Goal: Transaction & Acquisition: Purchase product/service

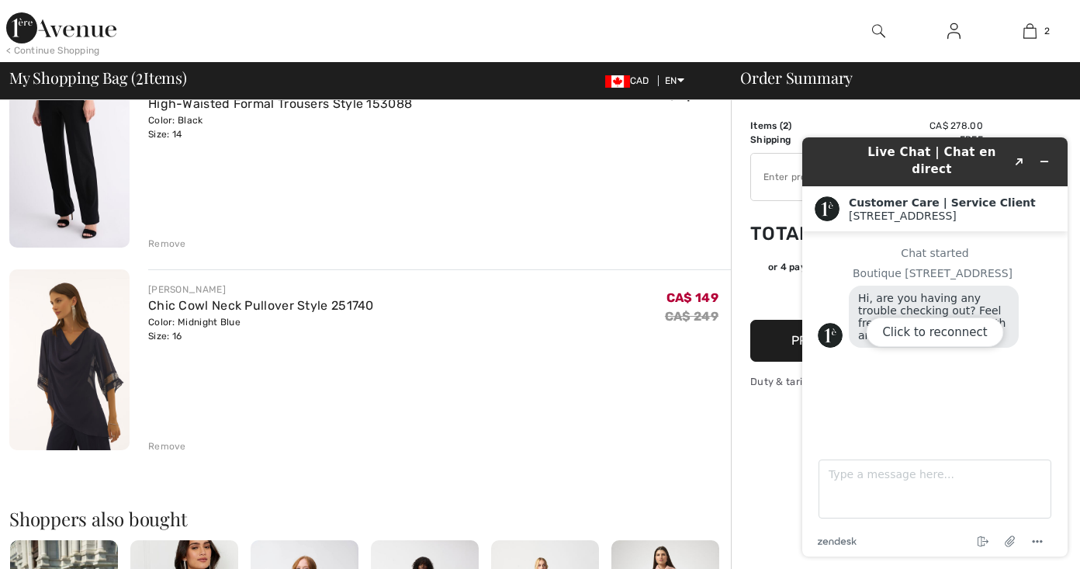
scroll to position [160, 0]
click at [878, 119] on td "CA$ 278.00" at bounding box center [908, 126] width 150 height 14
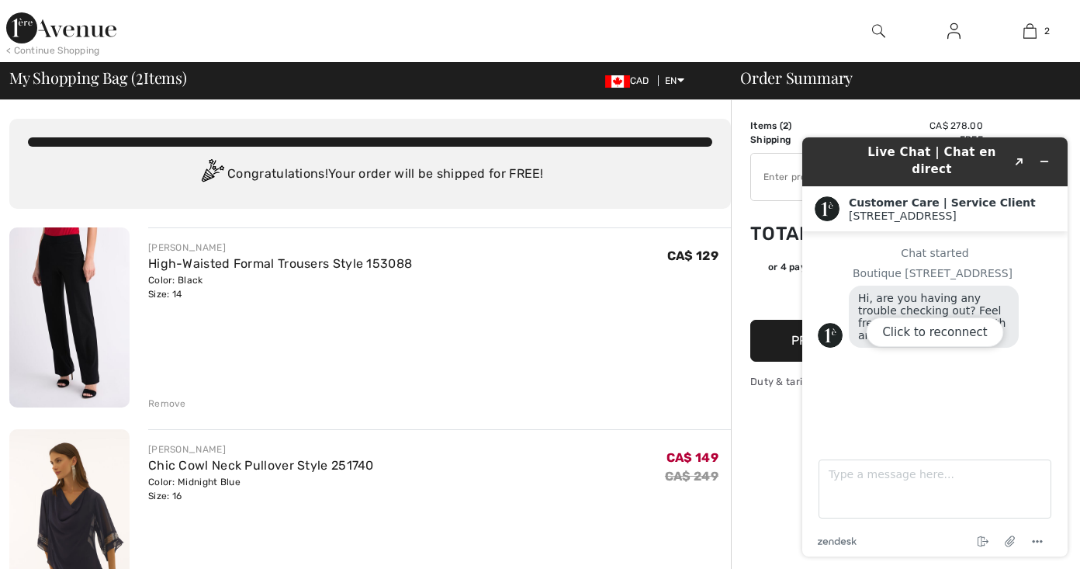
scroll to position [0, 0]
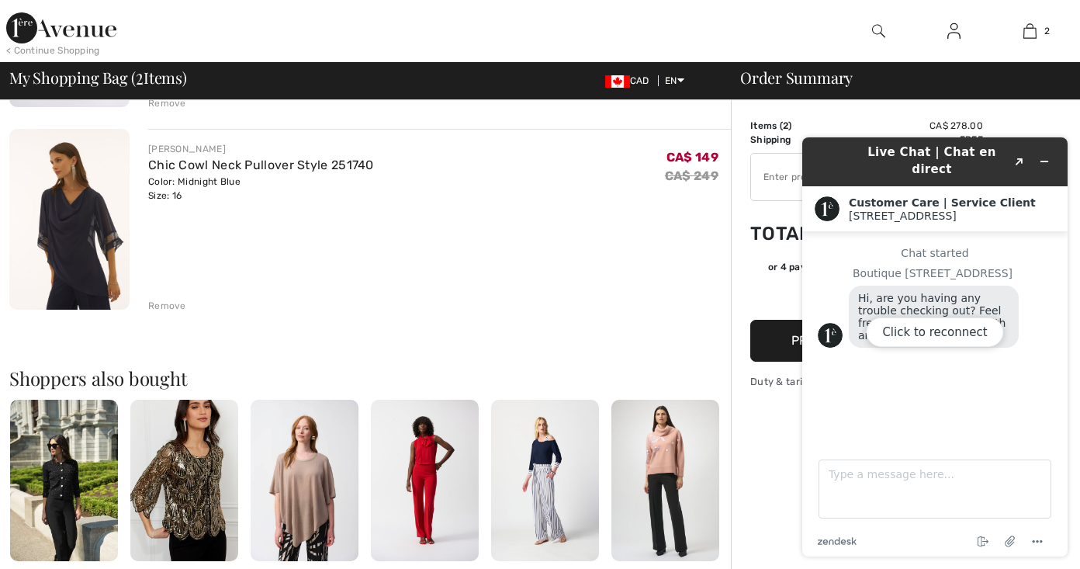
scroll to position [133, 0]
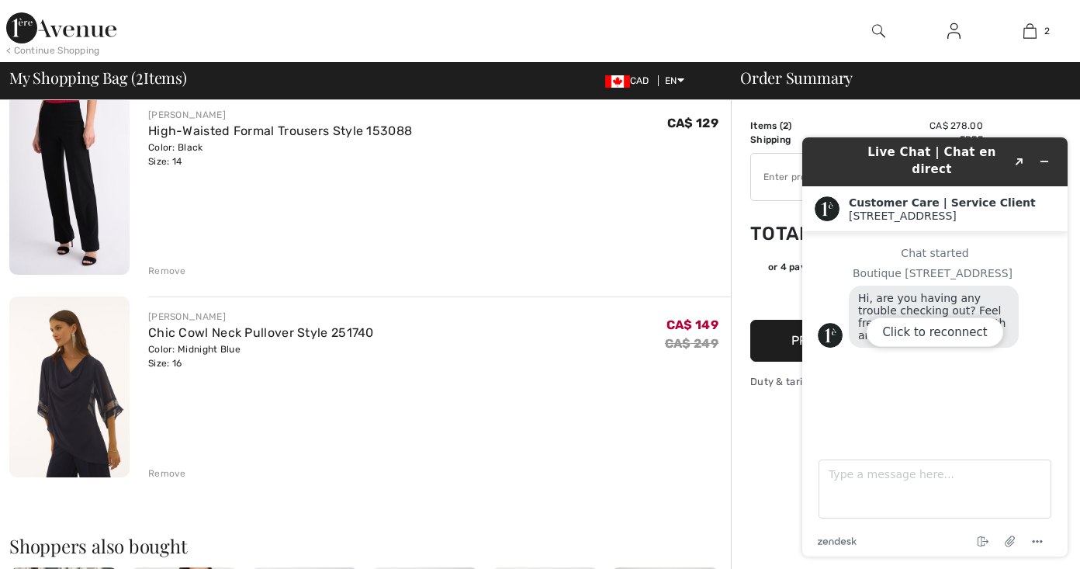
click at [1046, 151] on div "Click to reconnect" at bounding box center [934, 346] width 265 height 419
click at [1046, 157] on div "Click to reconnect" at bounding box center [934, 346] width 265 height 419
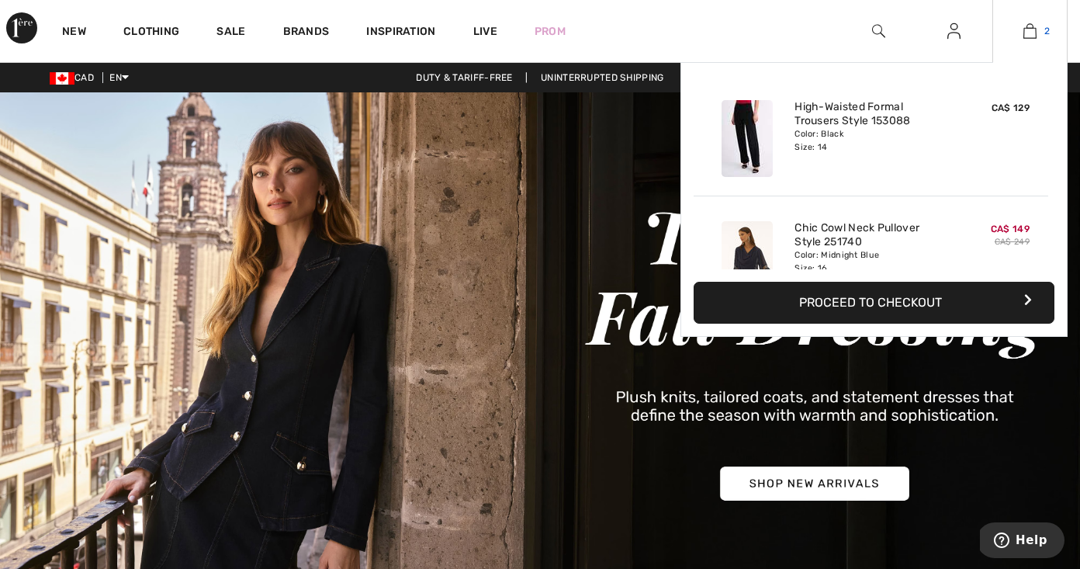
click at [1024, 28] on img at bounding box center [1029, 31] width 13 height 19
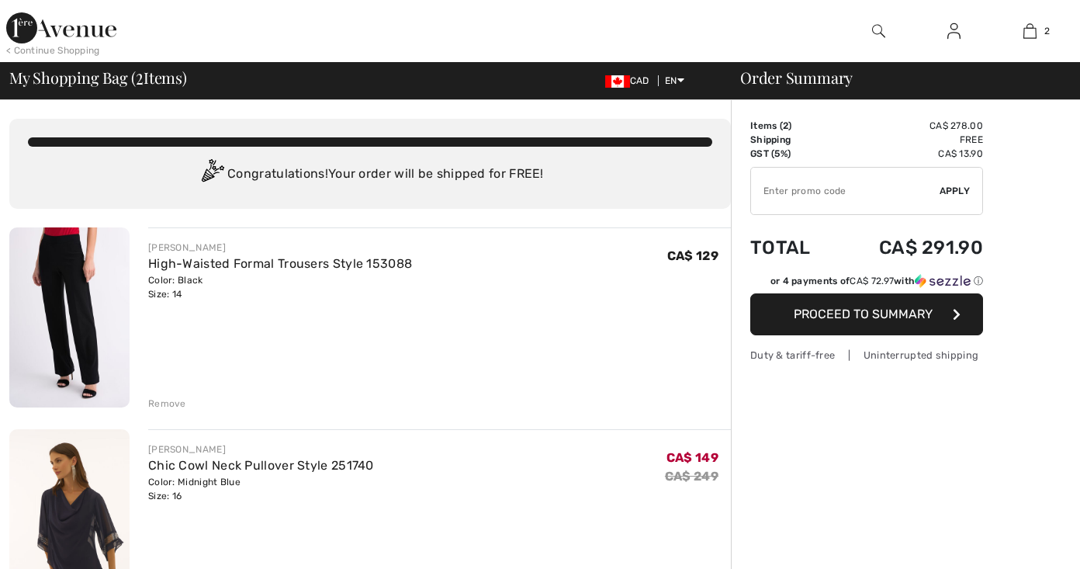
checkbox input "true"
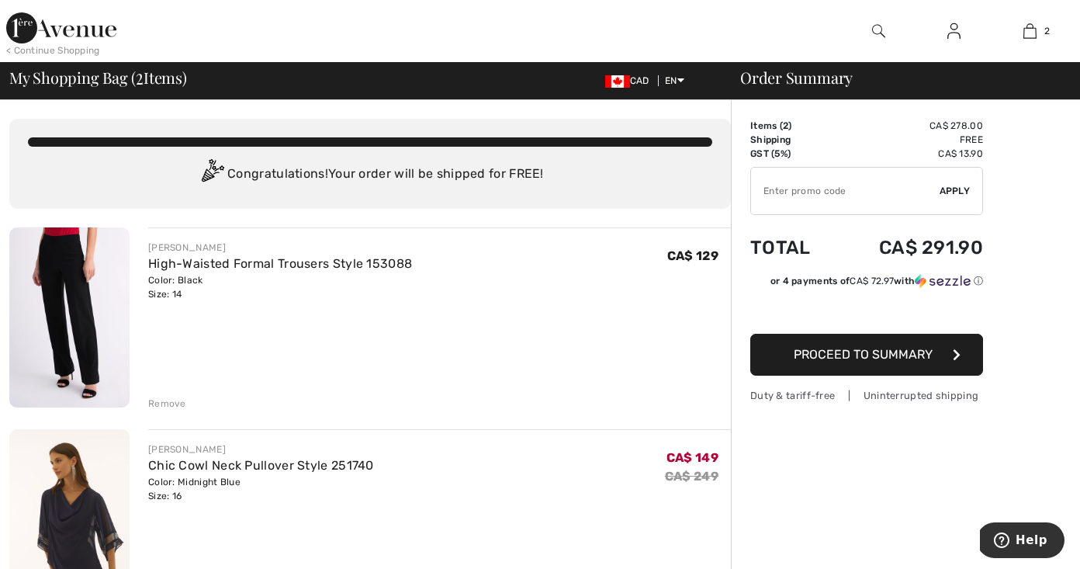
click at [843, 188] on input "TEXT" at bounding box center [845, 191] width 188 height 47
type input "н"
type input "е"
type input "ш"
type input "1"
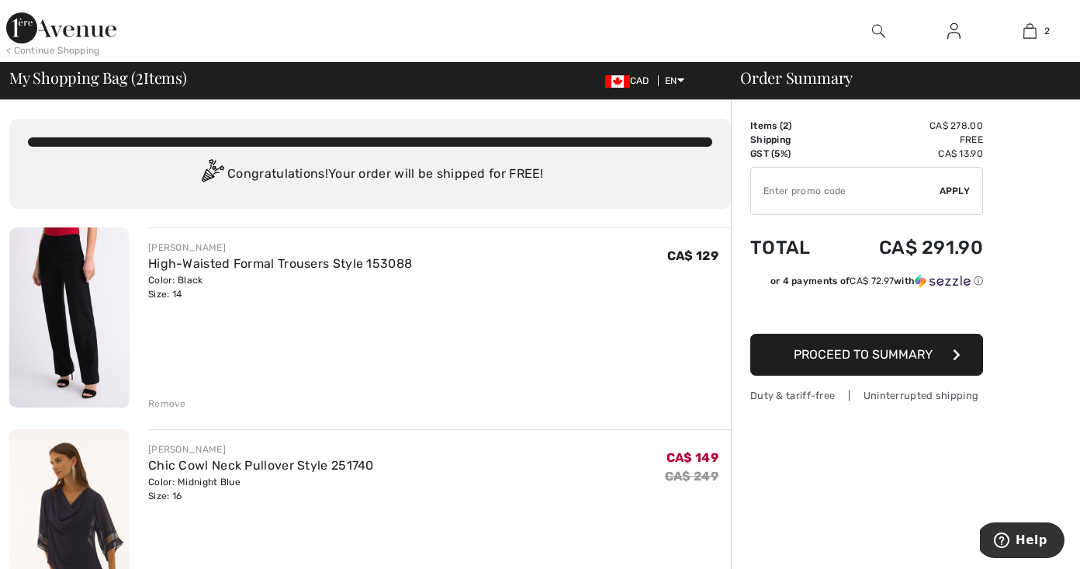
type input "н"
type input "е"
type input "ш"
click at [860, 185] on input "TEXT" at bounding box center [845, 191] width 188 height 47
type input "н"
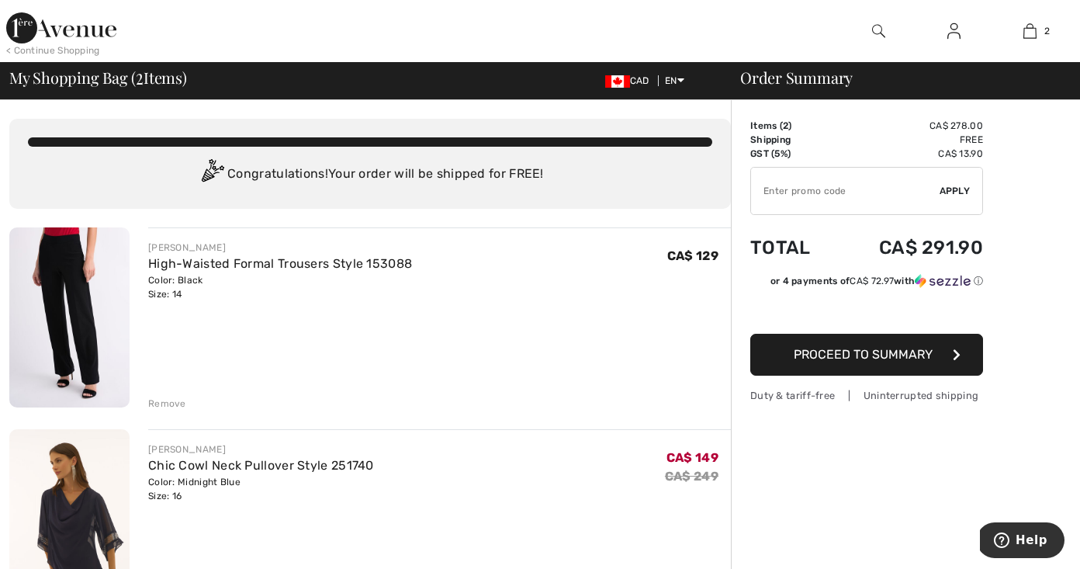
type input "е"
type input "ш"
click at [860, 187] on input "TEXT" at bounding box center [845, 191] width 188 height 47
type input "н"
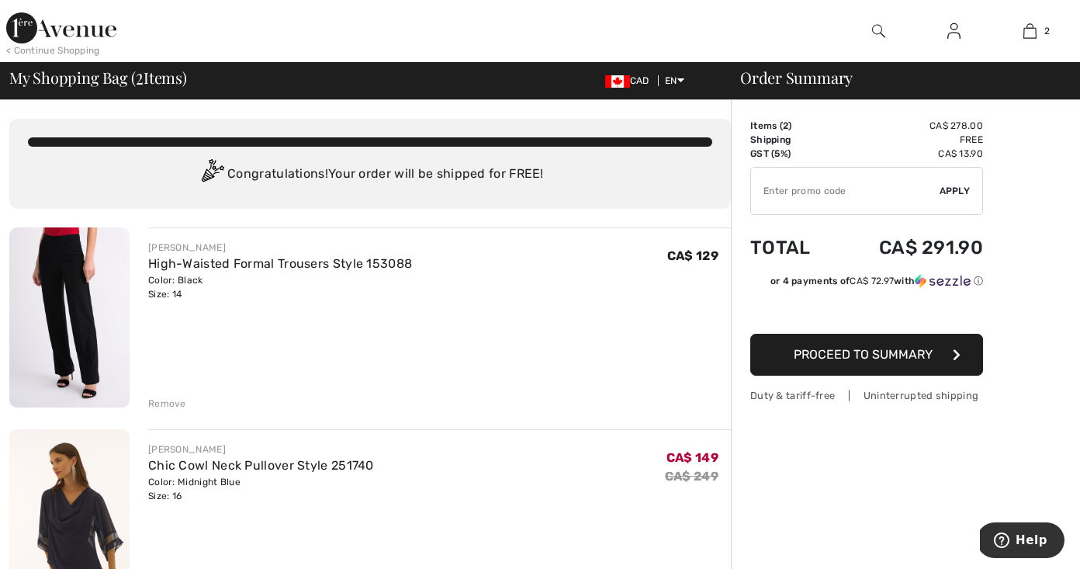
type input "н"
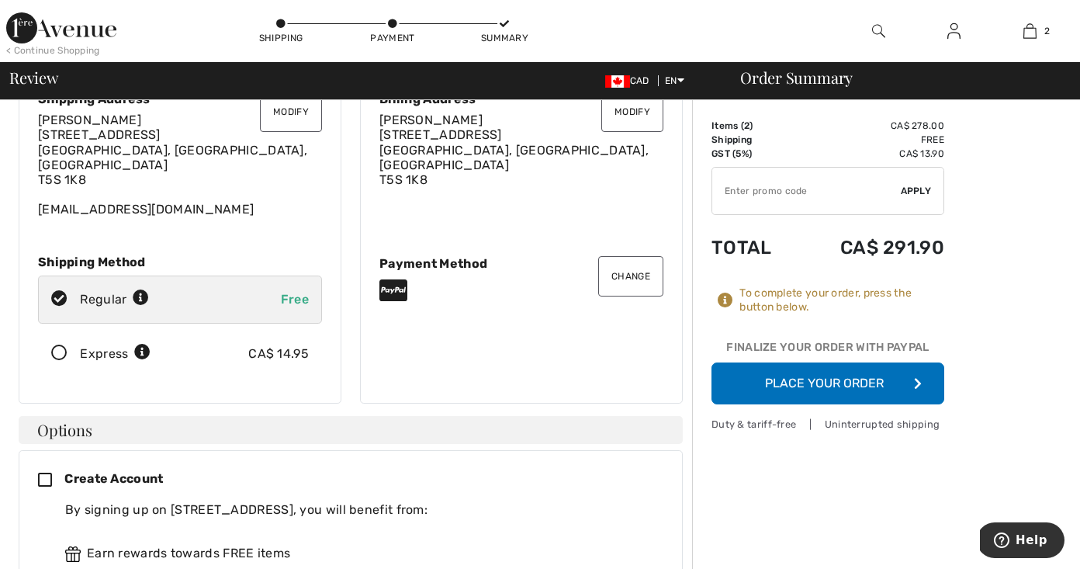
scroll to position [76, 0]
click at [863, 381] on button "Place Your Order" at bounding box center [827, 383] width 233 height 42
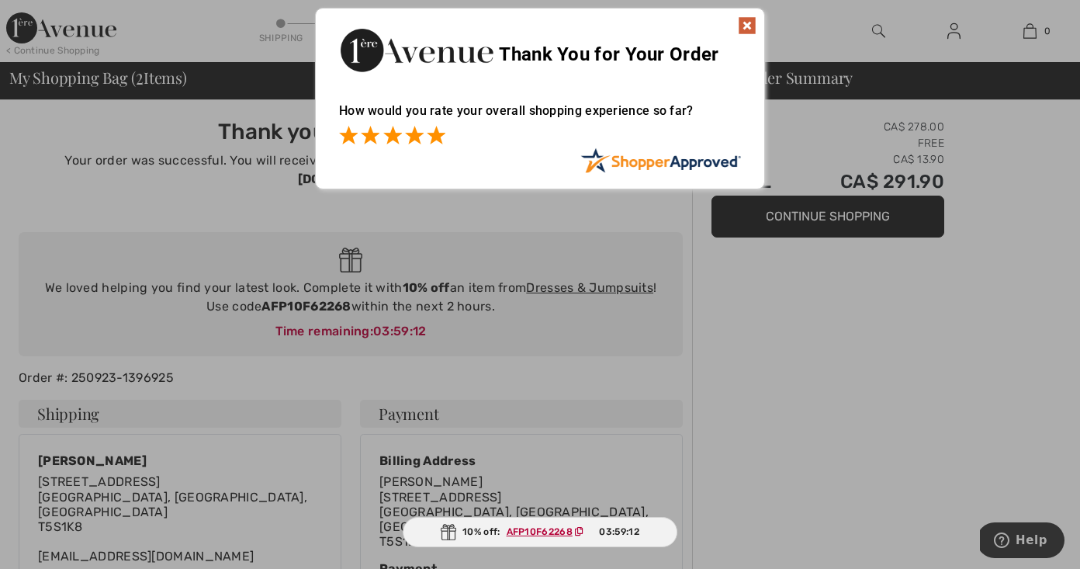
click at [434, 133] on span at bounding box center [436, 135] width 19 height 19
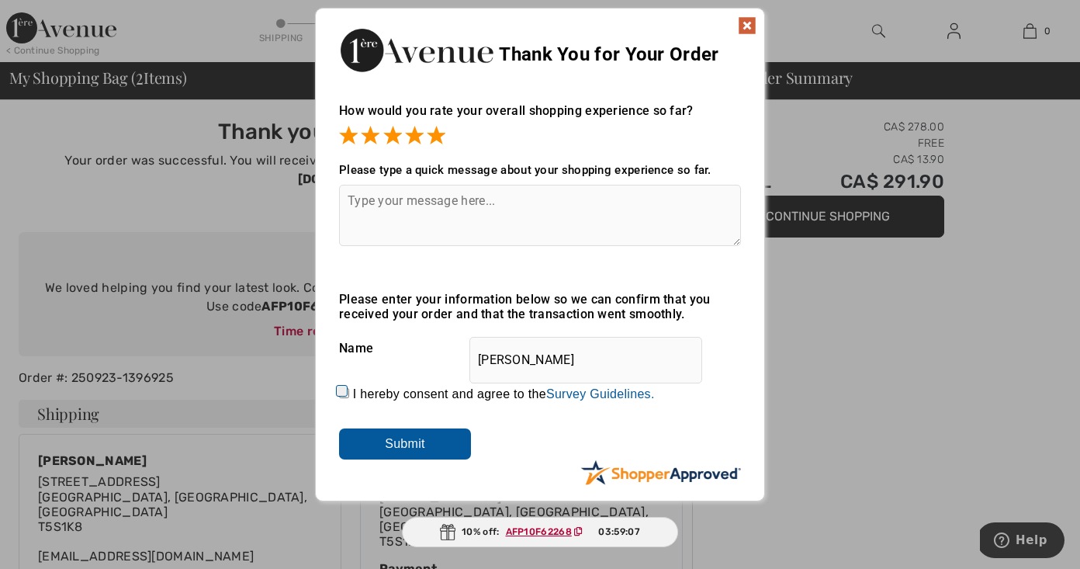
click at [398, 441] on input "Submit" at bounding box center [405, 443] width 132 height 31
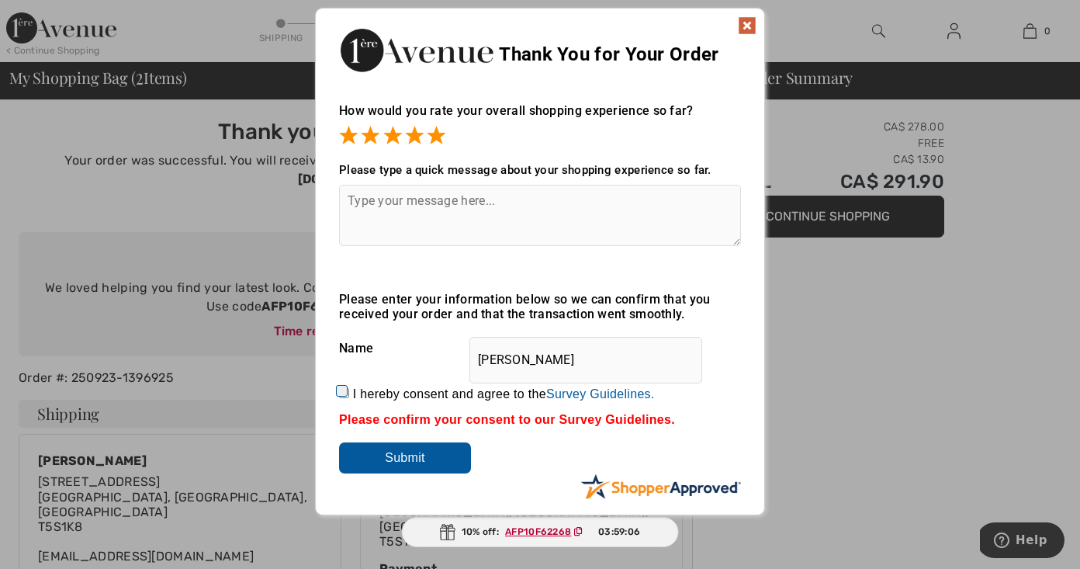
click at [747, 26] on img at bounding box center [747, 25] width 19 height 19
